Goal: Information Seeking & Learning: Learn about a topic

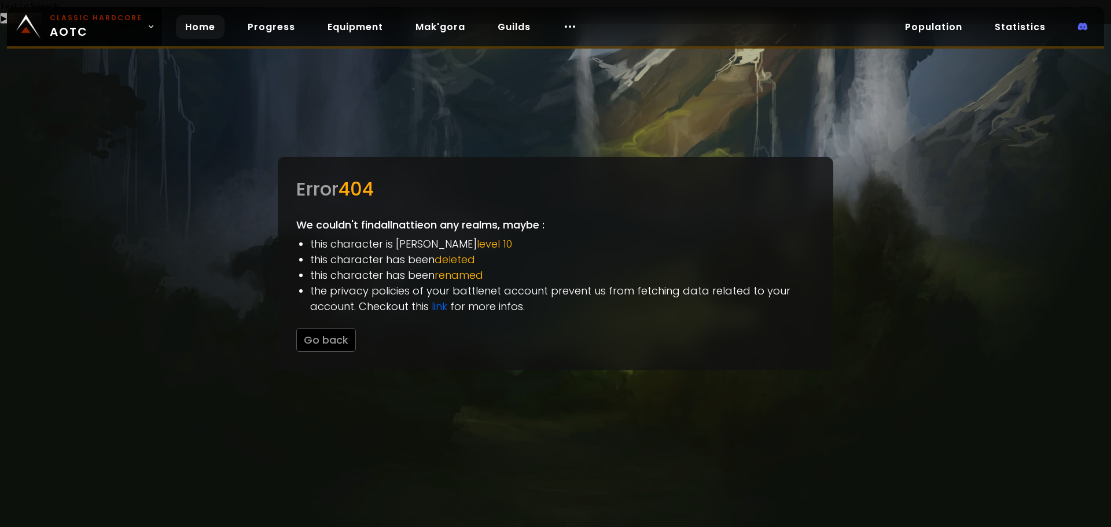
click at [190, 23] on link "Home" at bounding box center [200, 27] width 49 height 24
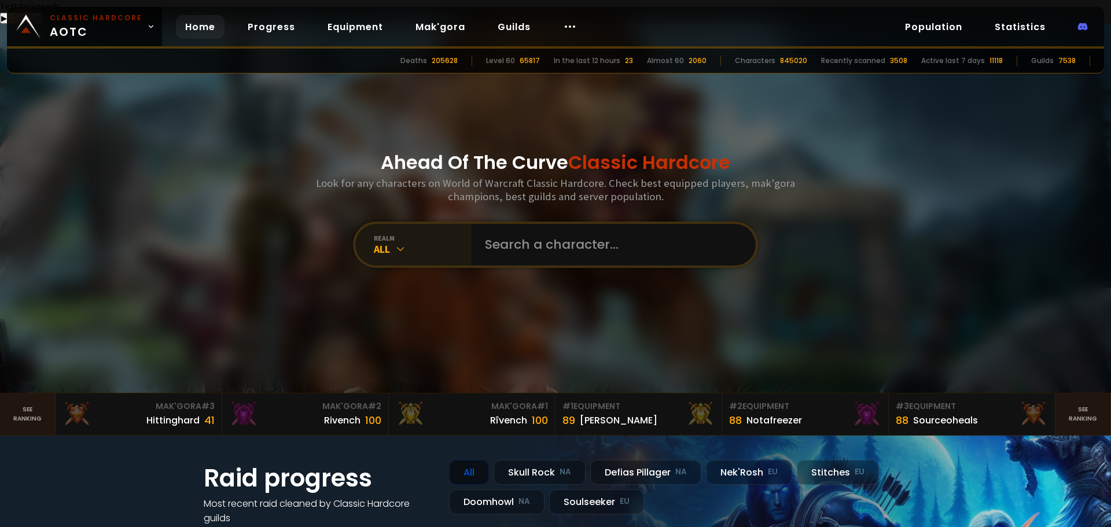
click at [402, 243] on icon at bounding box center [401, 249] width 12 height 12
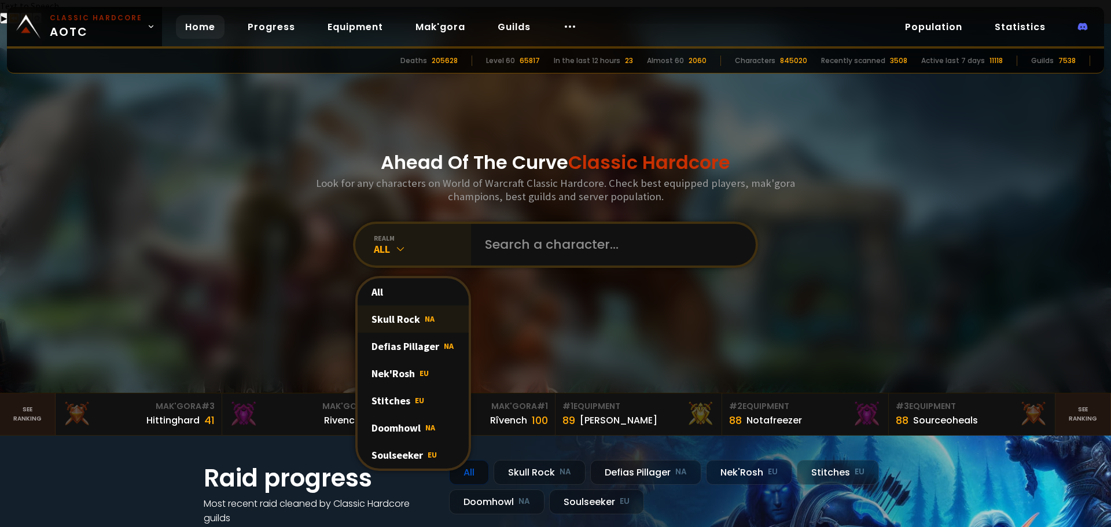
click at [398, 306] on div "Skull Rock NA" at bounding box center [413, 319] width 111 height 27
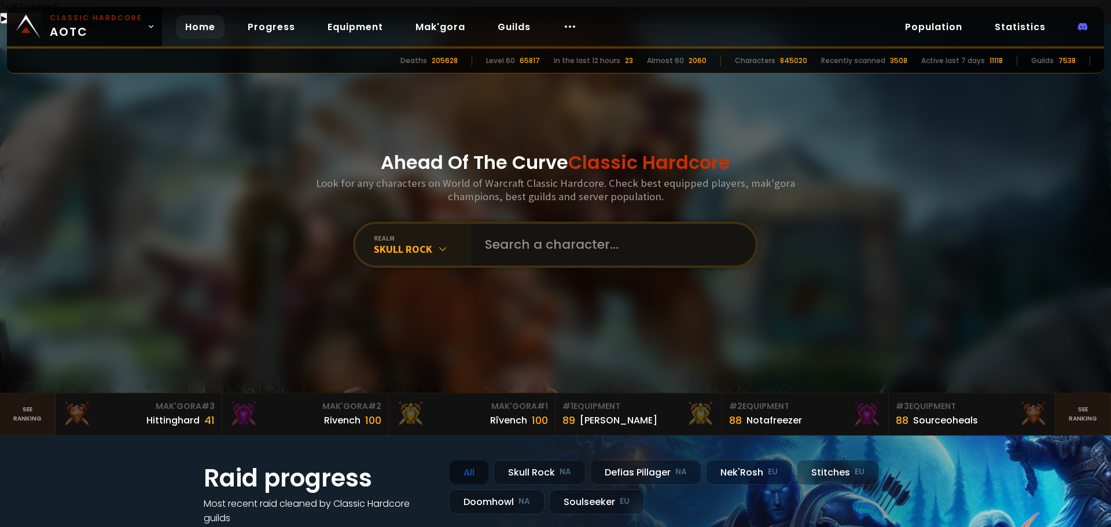
click at [529, 228] on input "text" at bounding box center [610, 245] width 264 height 42
type input "allnattys"
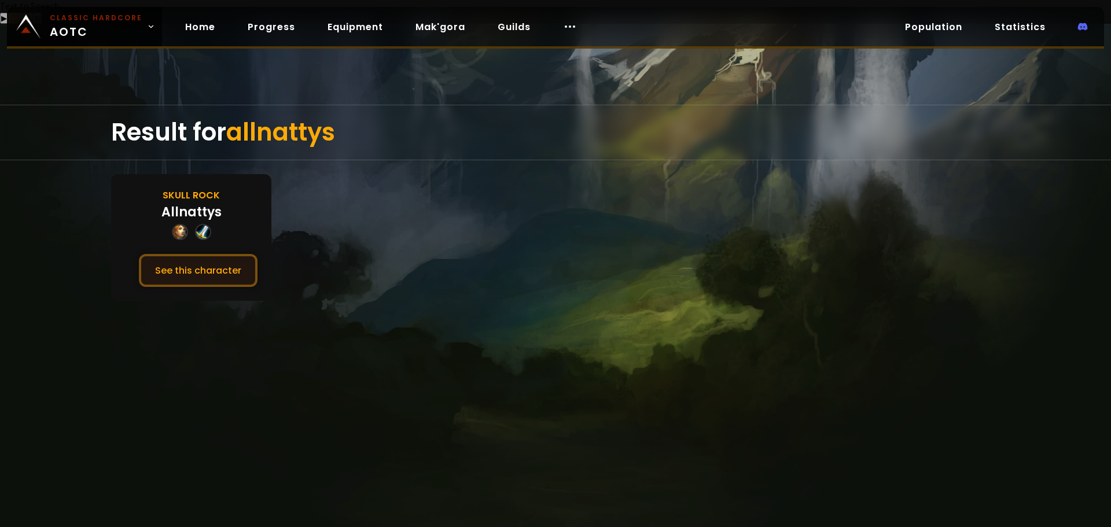
click at [234, 254] on button "See this character" at bounding box center [198, 270] width 119 height 33
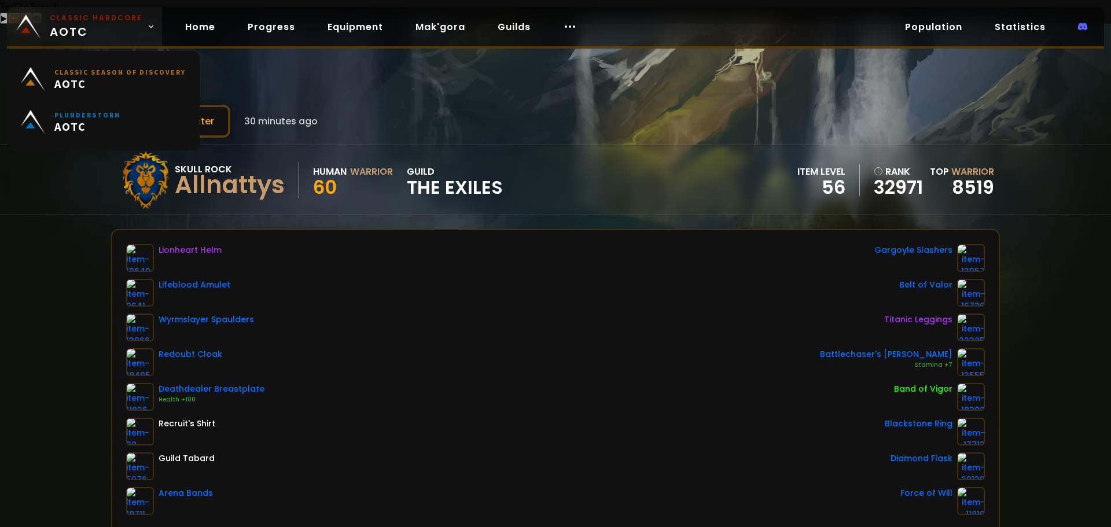
click at [102, 25] on span "Classic Hardcore AOTC" at bounding box center [96, 27] width 93 height 28
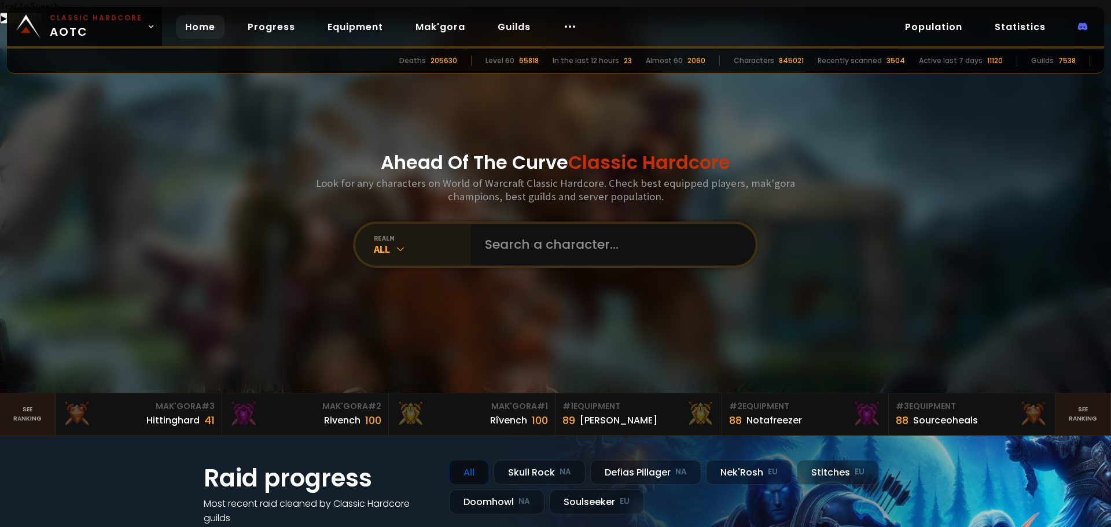
click at [402, 243] on icon at bounding box center [401, 249] width 12 height 12
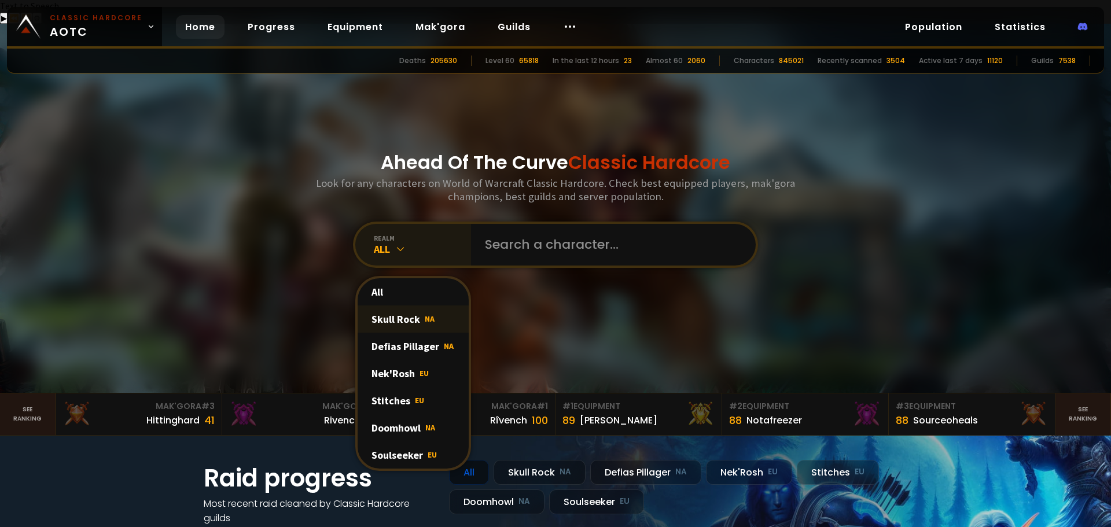
click at [398, 306] on div "Skull Rock NA" at bounding box center [413, 319] width 111 height 27
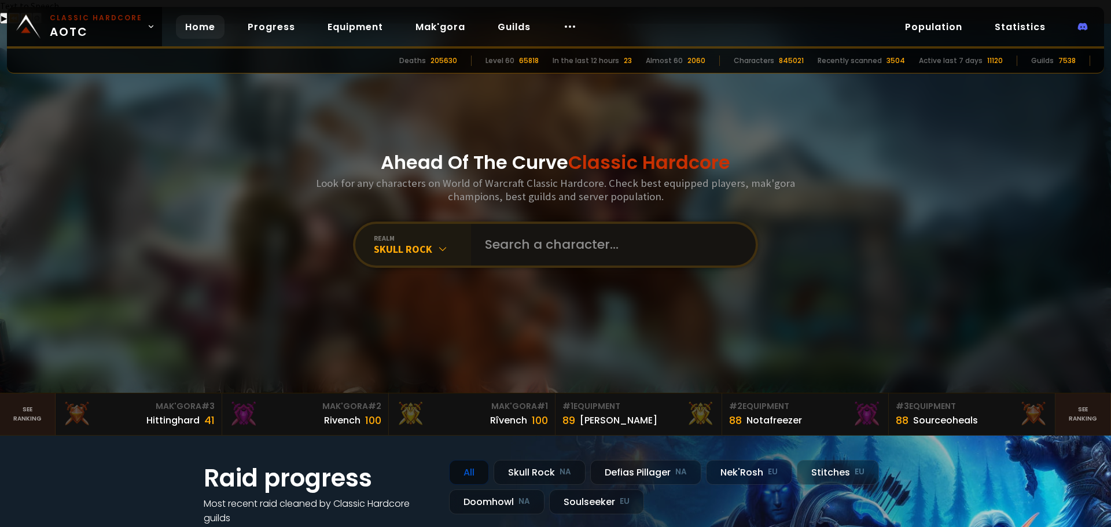
click at [525, 224] on input "text" at bounding box center [610, 245] width 264 height 42
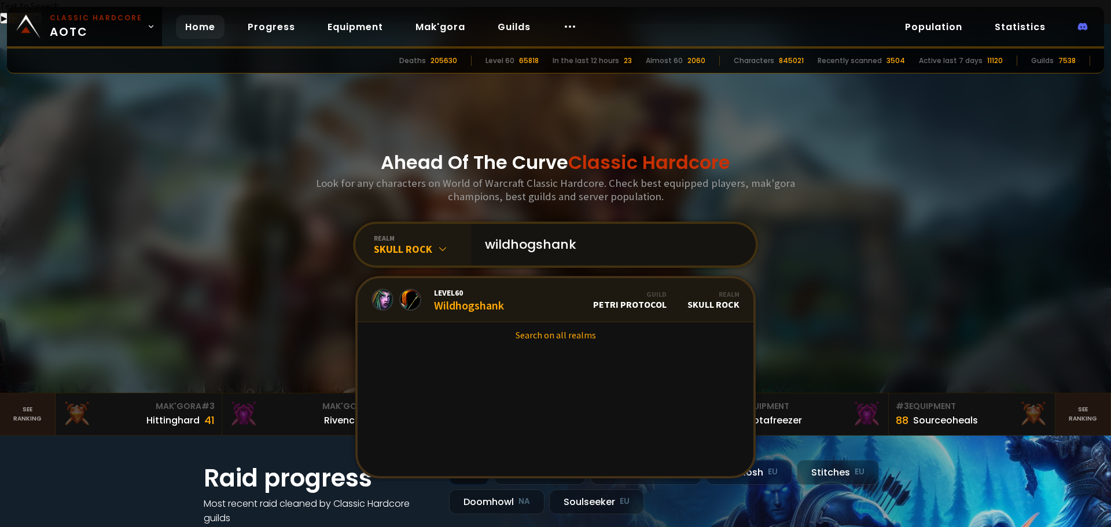
type input "wildhogshank"
click at [461, 288] on div "Level 60 Wildhogshank" at bounding box center [469, 300] width 70 height 25
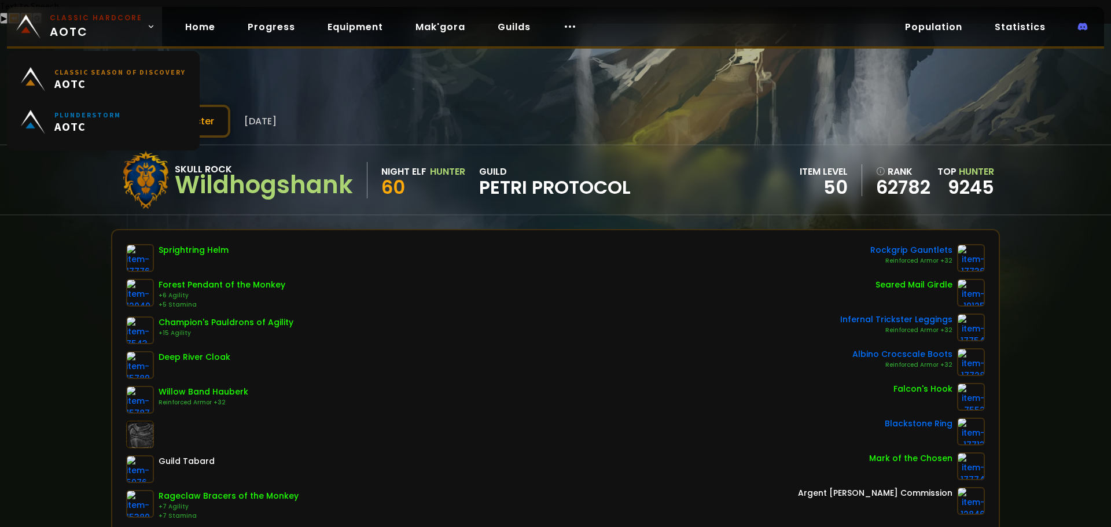
click at [103, 21] on small "Classic Hardcore" at bounding box center [96, 18] width 93 height 10
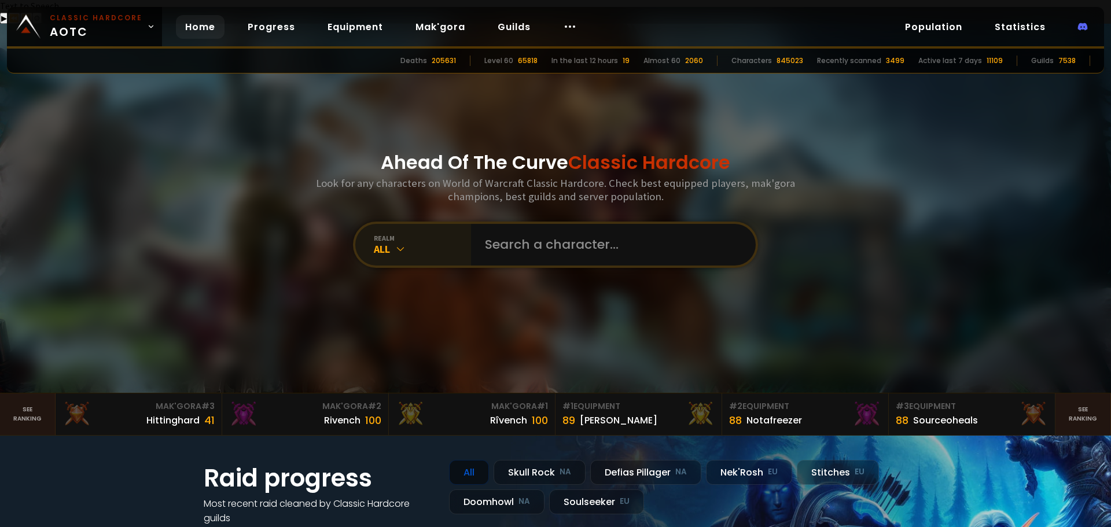
click at [396, 243] on icon at bounding box center [401, 249] width 12 height 12
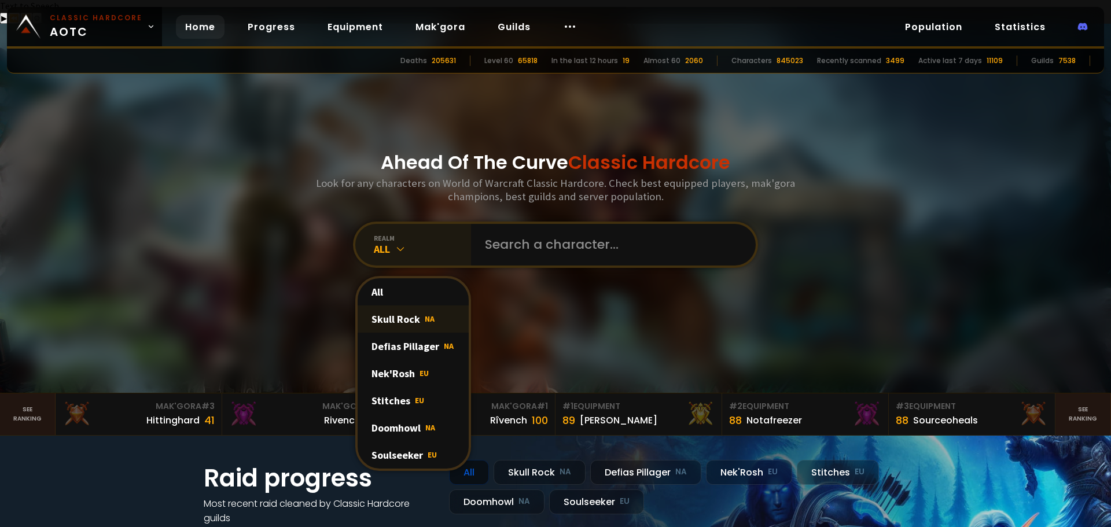
click at [397, 306] on div "Skull Rock NA" at bounding box center [413, 319] width 111 height 27
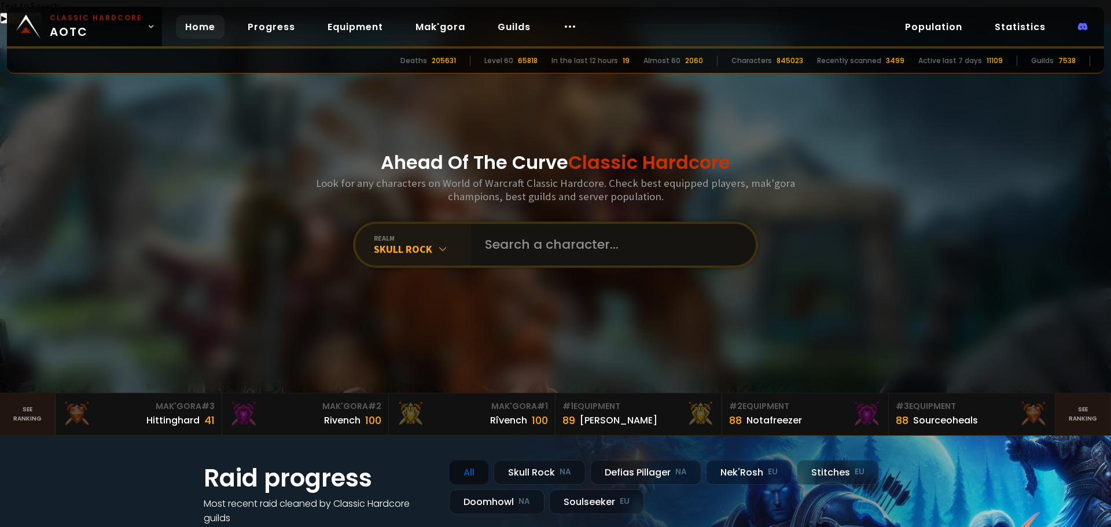
click at [507, 229] on input "text" at bounding box center [610, 245] width 264 height 42
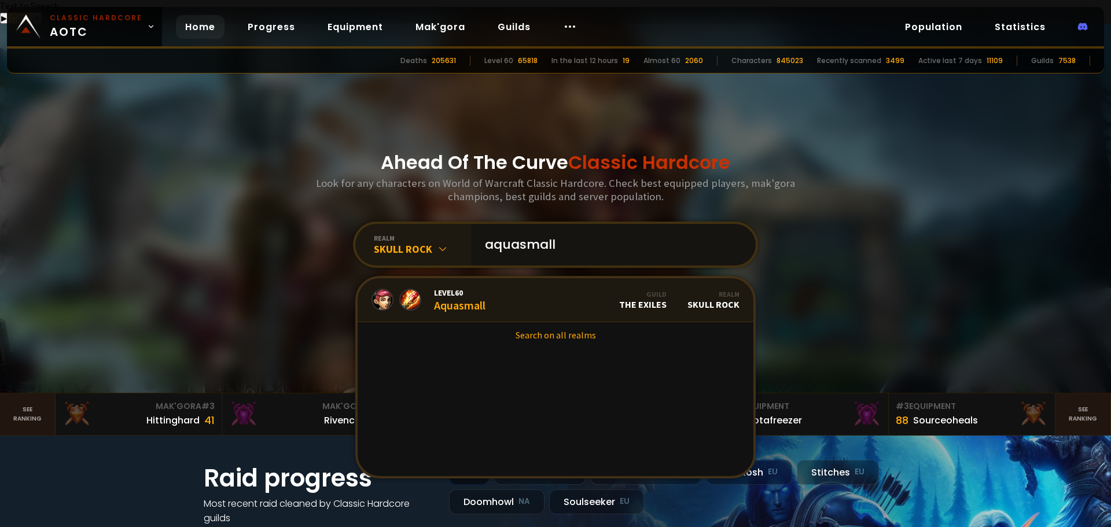
type input "aquasmall"
click at [440, 288] on div "Level 60 Aquasmall" at bounding box center [459, 300] width 51 height 25
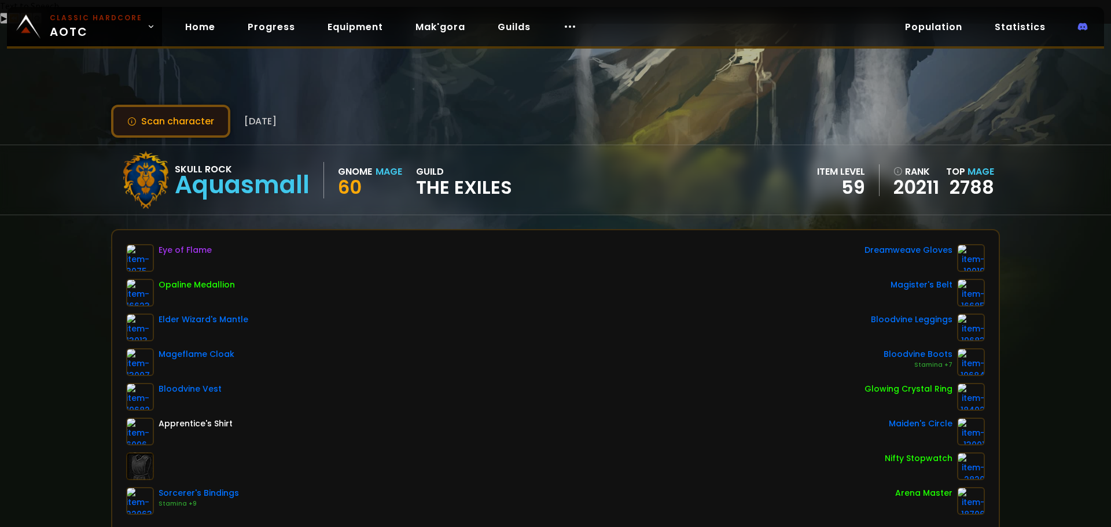
click at [192, 110] on button "Scan character" at bounding box center [170, 121] width 119 height 33
click at [189, 105] on button "Scan character" at bounding box center [170, 121] width 119 height 33
click at [193, 24] on link "Home" at bounding box center [200, 27] width 49 height 24
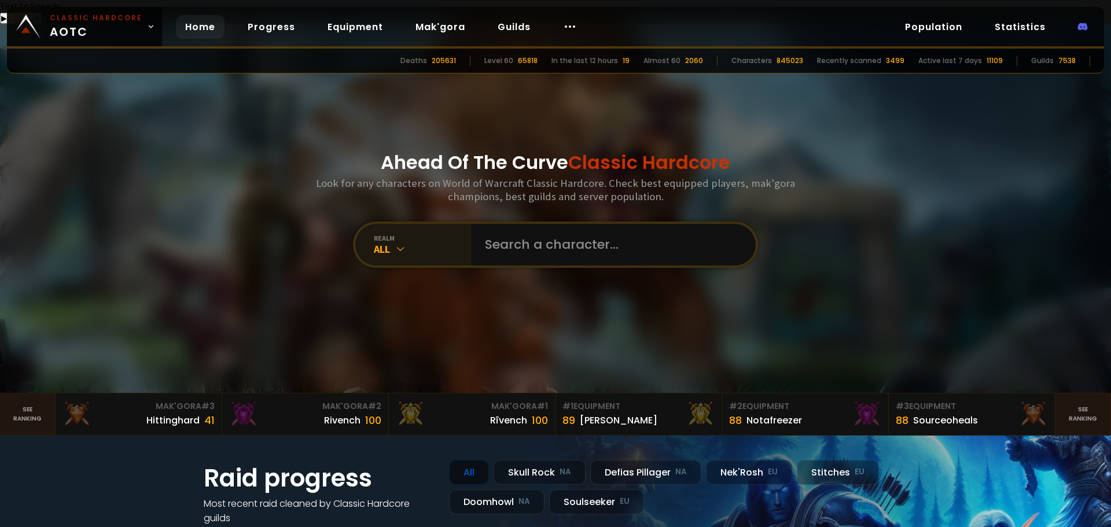
click at [395, 243] on icon at bounding box center [401, 249] width 12 height 12
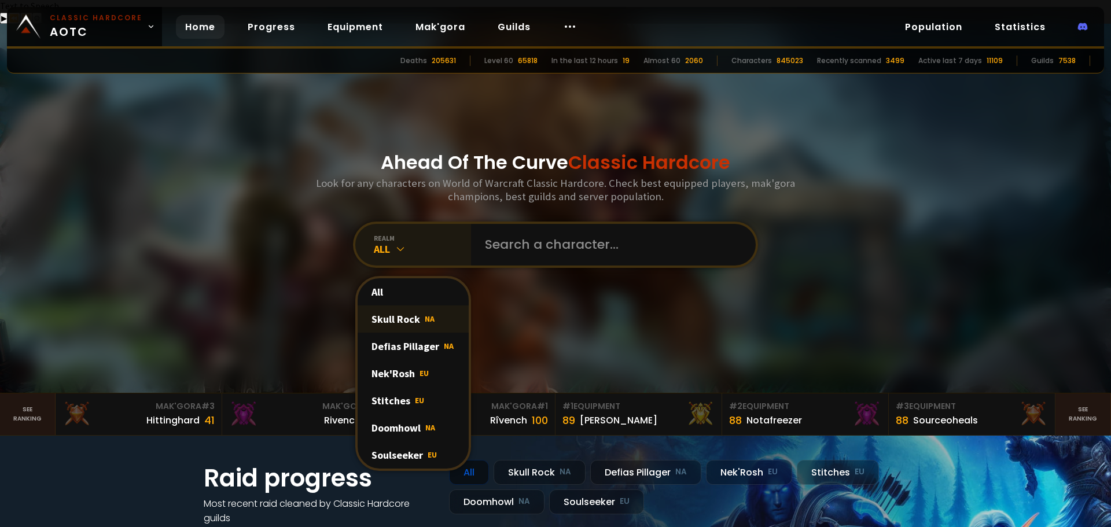
click at [414, 306] on div "Skull Rock NA" at bounding box center [413, 319] width 111 height 27
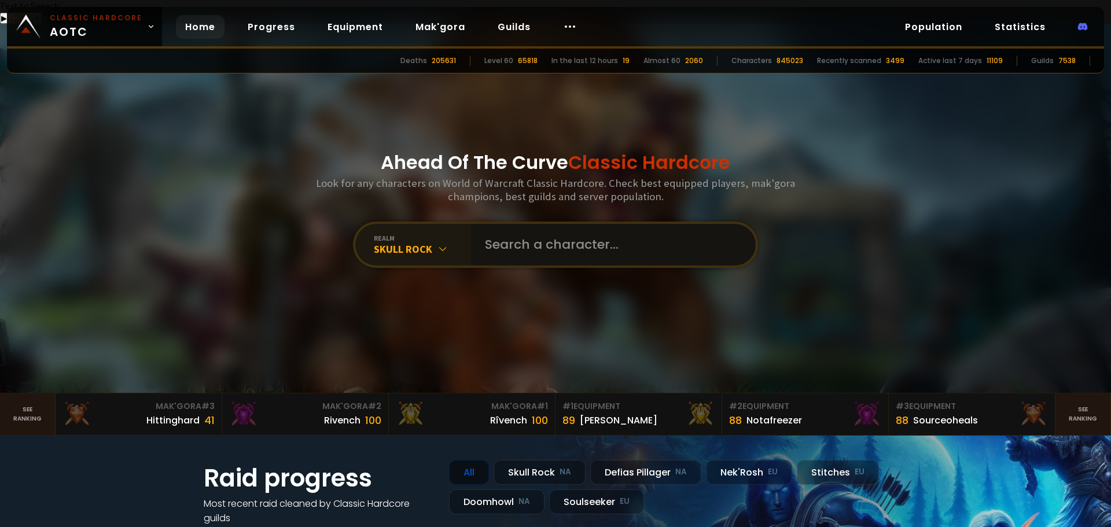
click at [532, 227] on input "text" at bounding box center [610, 245] width 264 height 42
type input "jessyb"
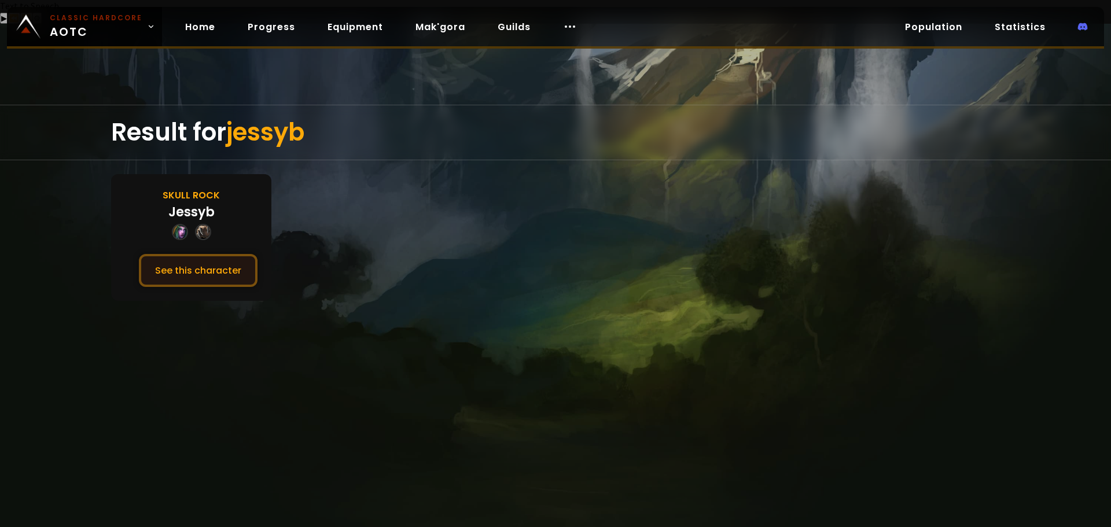
click at [221, 254] on button "See this character" at bounding box center [198, 270] width 119 height 33
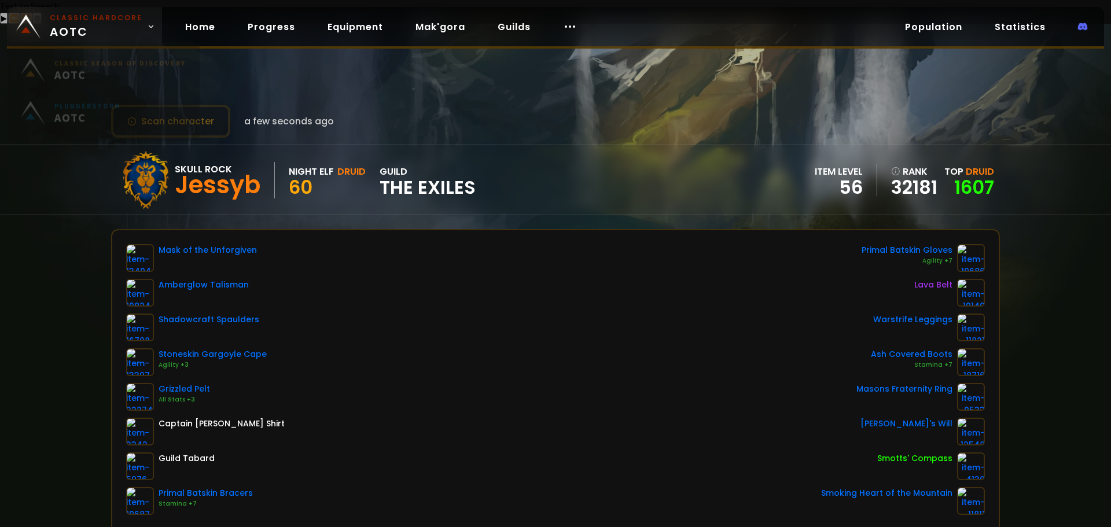
click at [130, 24] on span "Classic Hardcore AOTC" at bounding box center [96, 27] width 93 height 28
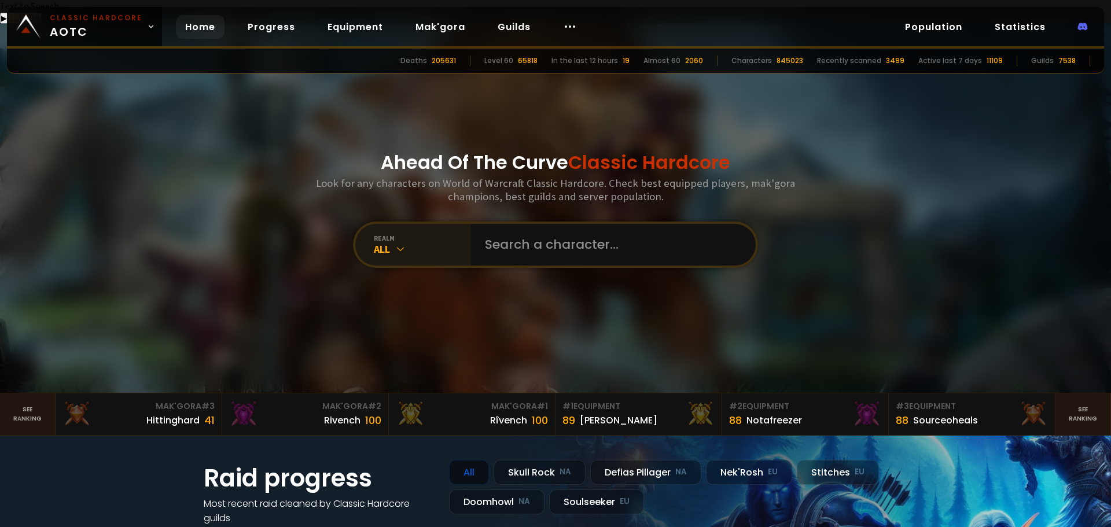
click at [395, 243] on icon at bounding box center [401, 249] width 12 height 12
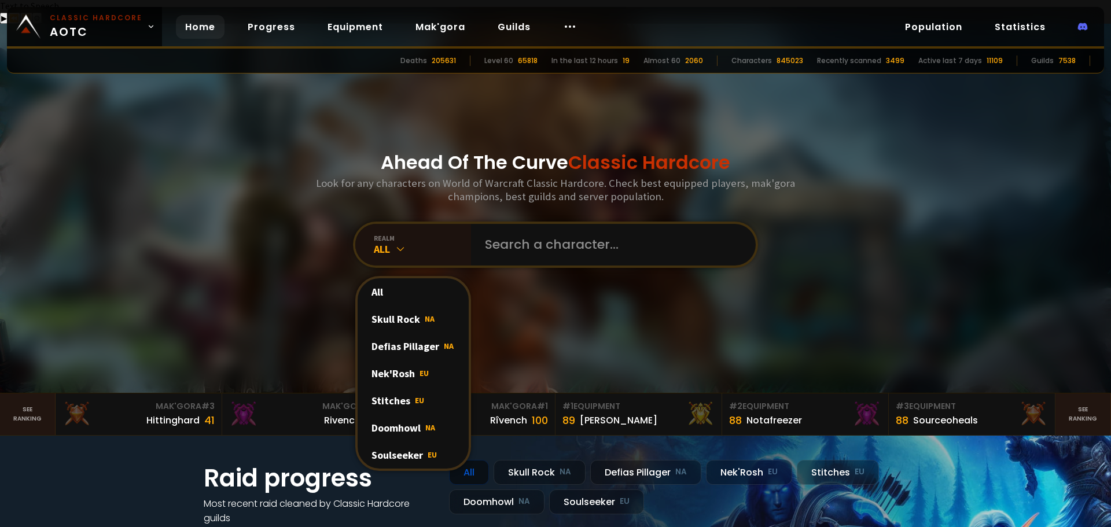
click at [392, 306] on div "Skull Rock NA" at bounding box center [413, 319] width 111 height 27
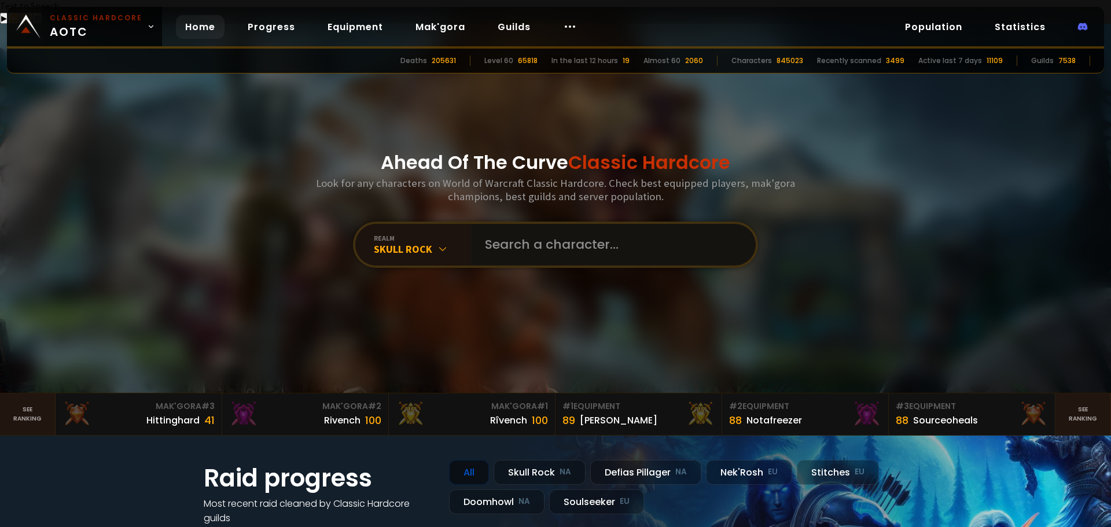
click at [532, 224] on input "text" at bounding box center [610, 245] width 264 height 42
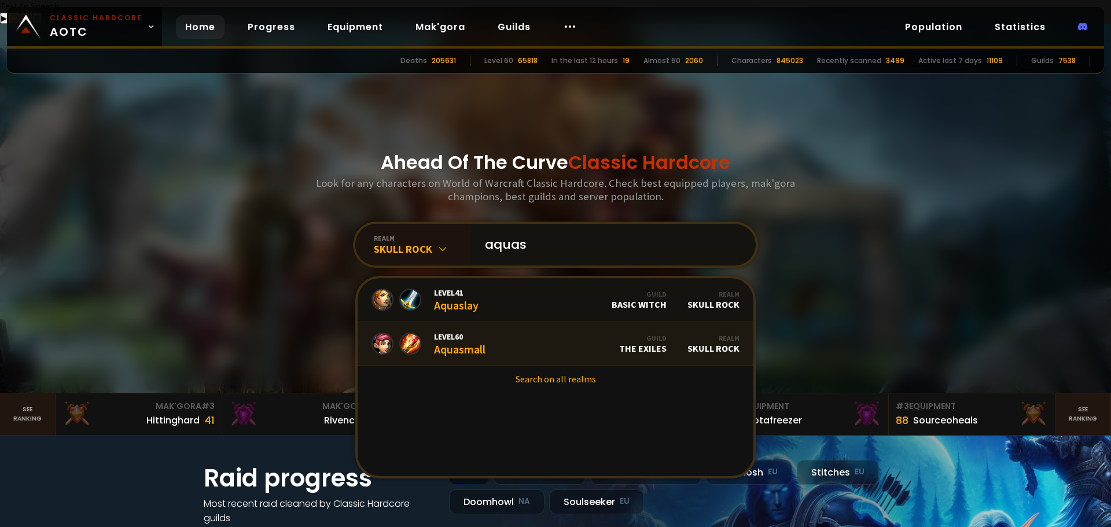
type input "aquas"
click at [452, 332] on div "Level 60 Aquasmall" at bounding box center [459, 344] width 51 height 25
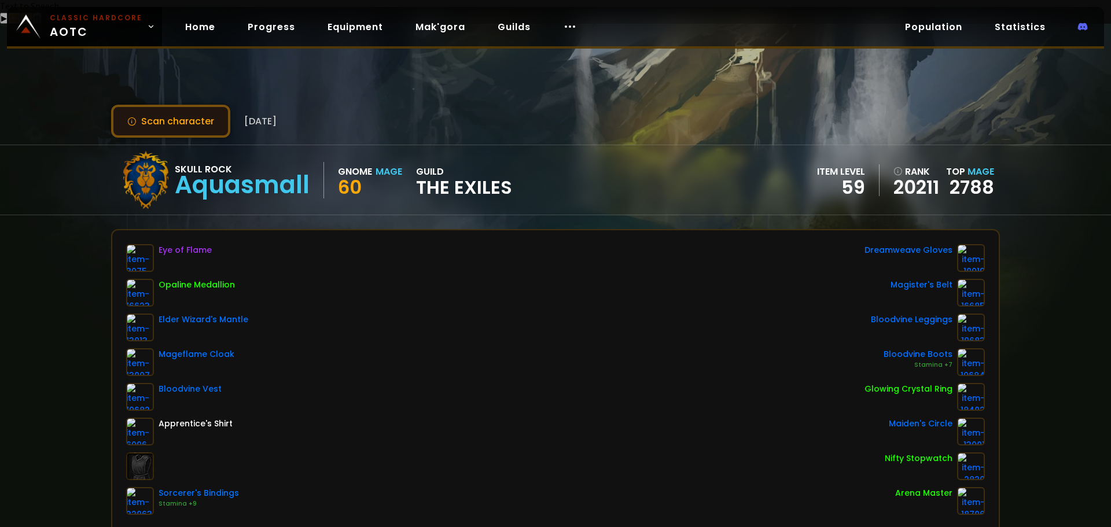
click at [176, 105] on button "Scan character" at bounding box center [170, 121] width 119 height 33
click at [130, 117] on icon at bounding box center [131, 121] width 9 height 9
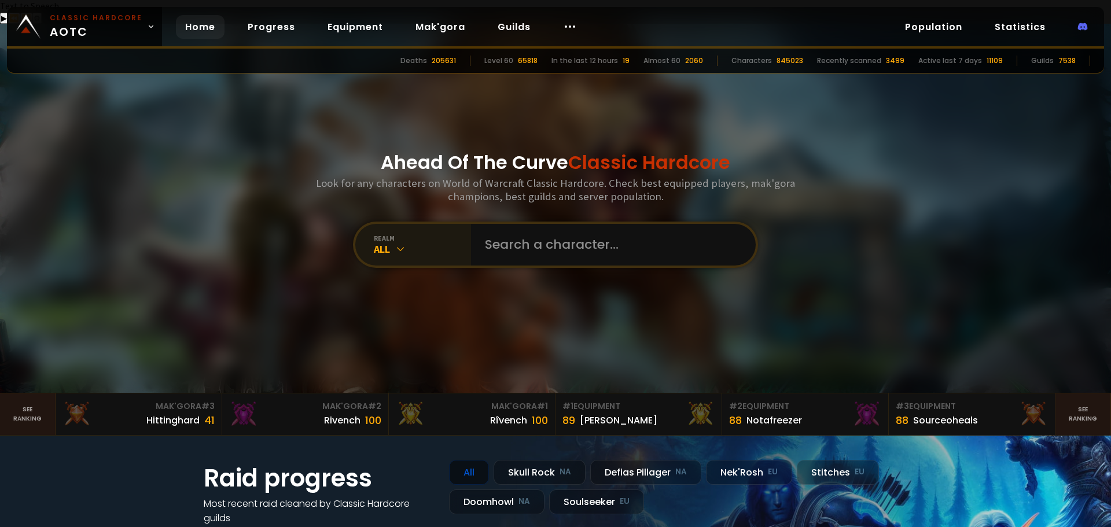
click at [404, 242] on div "All" at bounding box center [422, 248] width 97 height 13
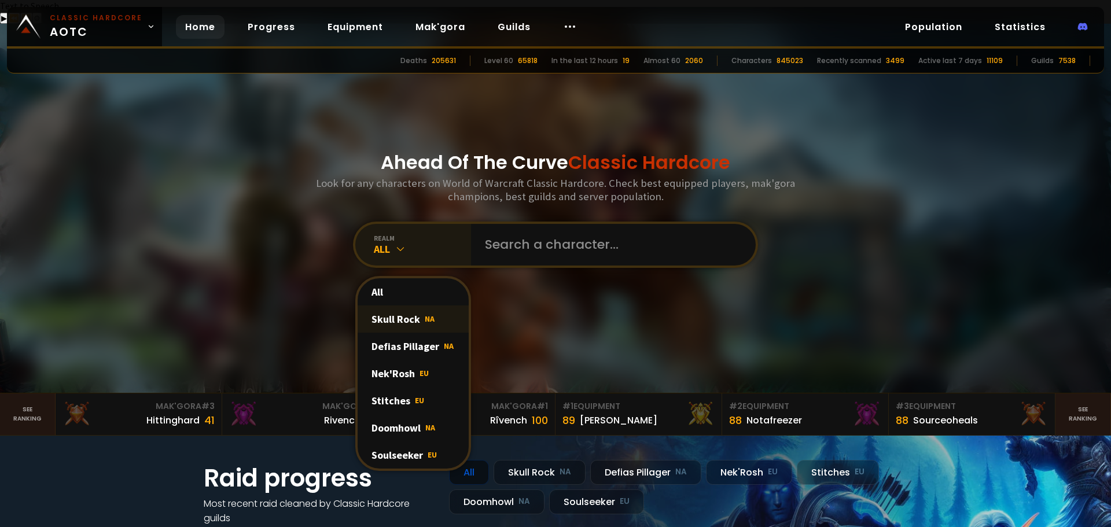
click at [405, 306] on div "Skull Rock NA" at bounding box center [413, 319] width 111 height 27
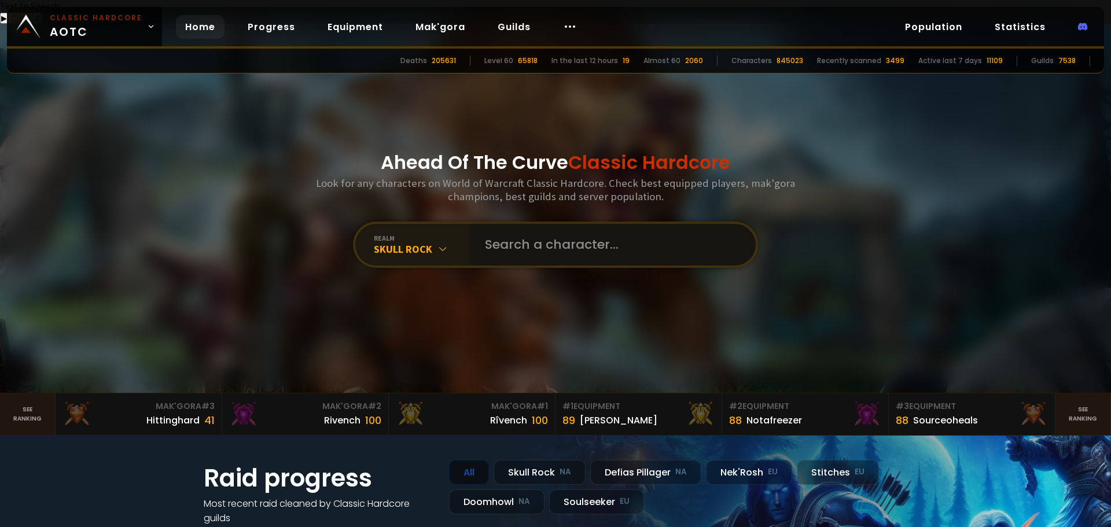
click at [519, 229] on input "text" at bounding box center [610, 245] width 264 height 42
click at [579, 227] on input "text" at bounding box center [610, 245] width 264 height 42
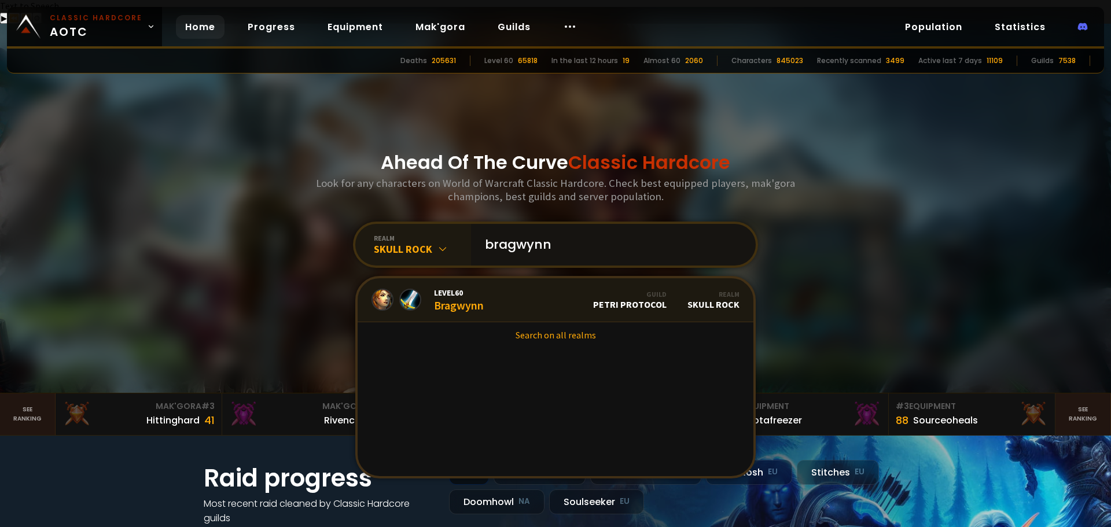
type input "bragwynn"
click at [467, 288] on div "Level 60 Bragwynn" at bounding box center [459, 300] width 50 height 25
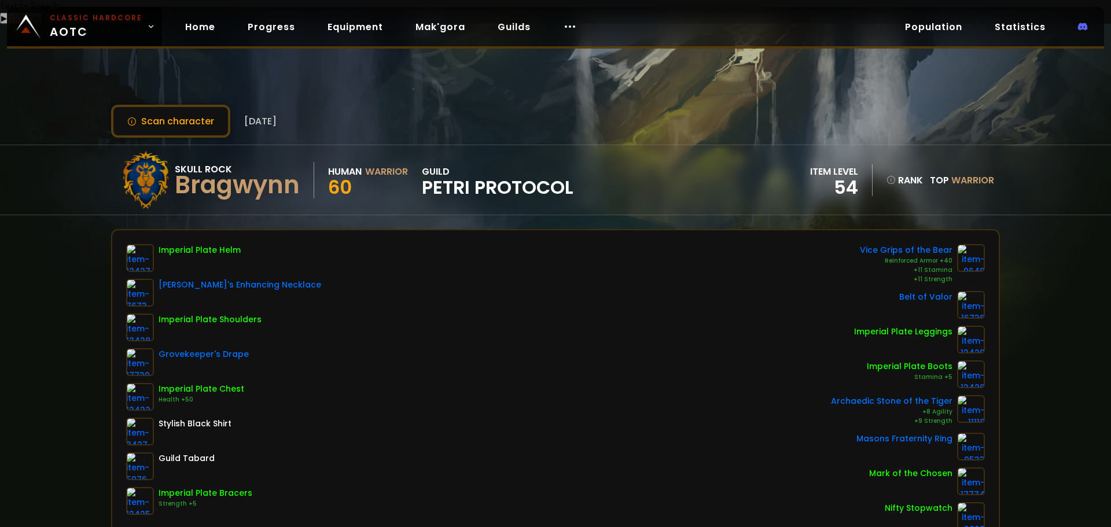
scroll to position [58, 0]
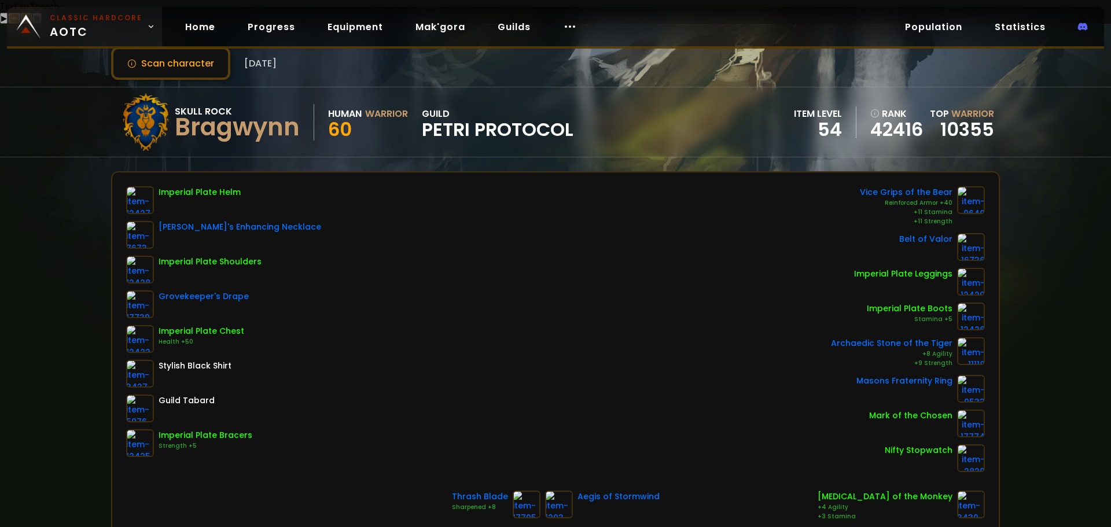
click at [94, 21] on small "Classic Hardcore" at bounding box center [96, 18] width 93 height 10
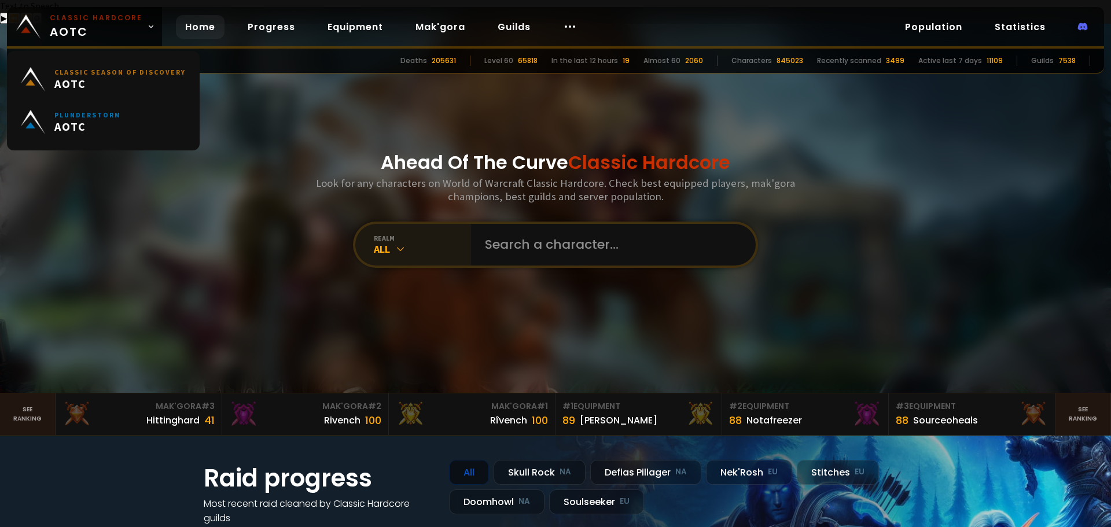
click at [396, 243] on icon at bounding box center [401, 249] width 12 height 12
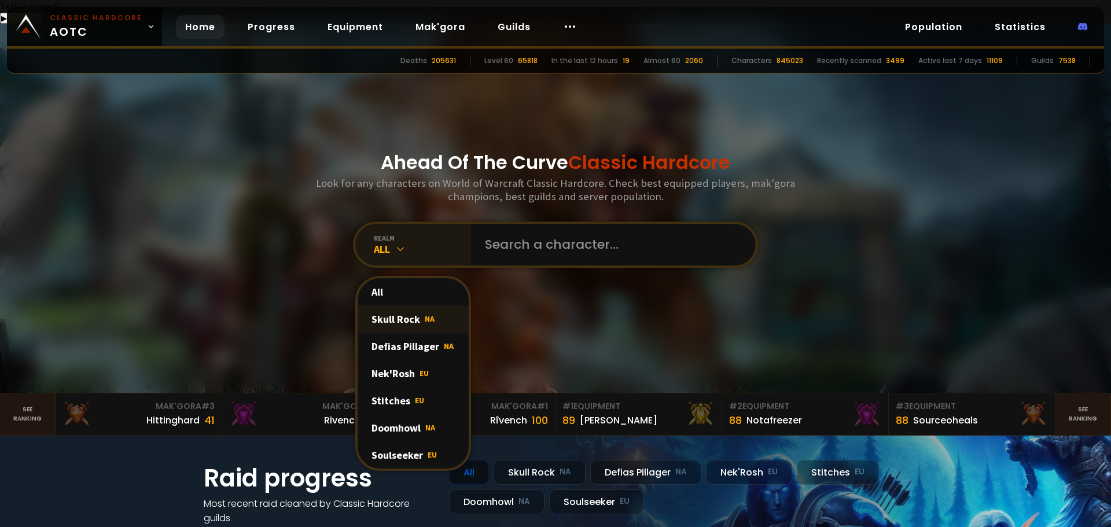
click at [398, 306] on div "Skull Rock NA" at bounding box center [413, 319] width 111 height 27
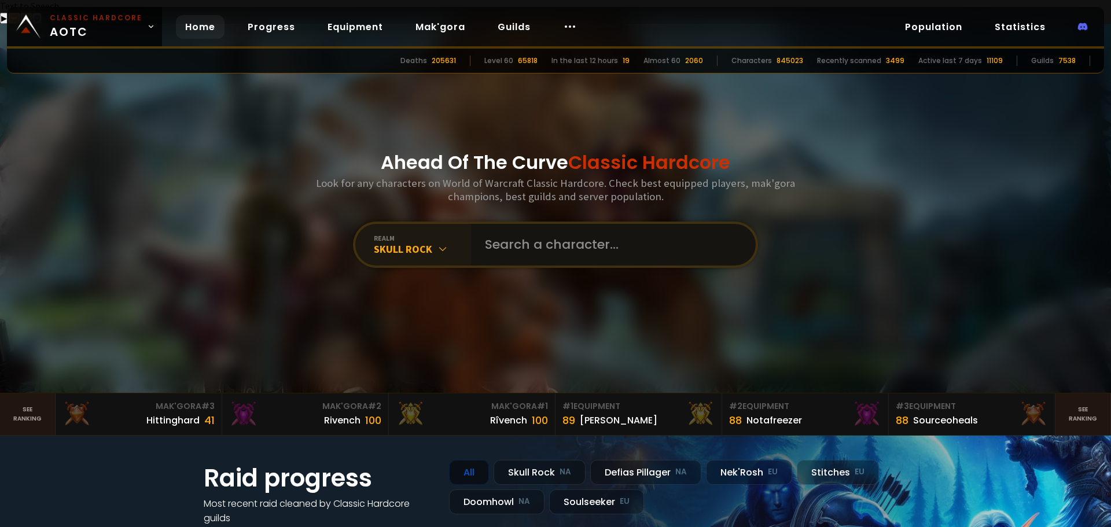
click at [542, 224] on input "text" at bounding box center [610, 245] width 264 height 42
type input "jeangrey"
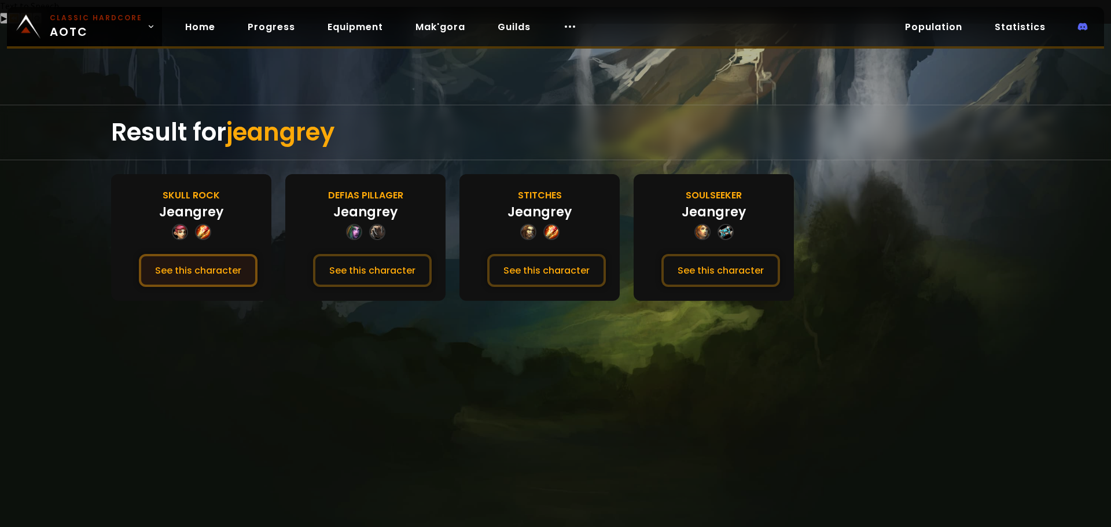
click at [210, 254] on button "See this character" at bounding box center [198, 270] width 119 height 33
